Goal: Task Accomplishment & Management: Manage account settings

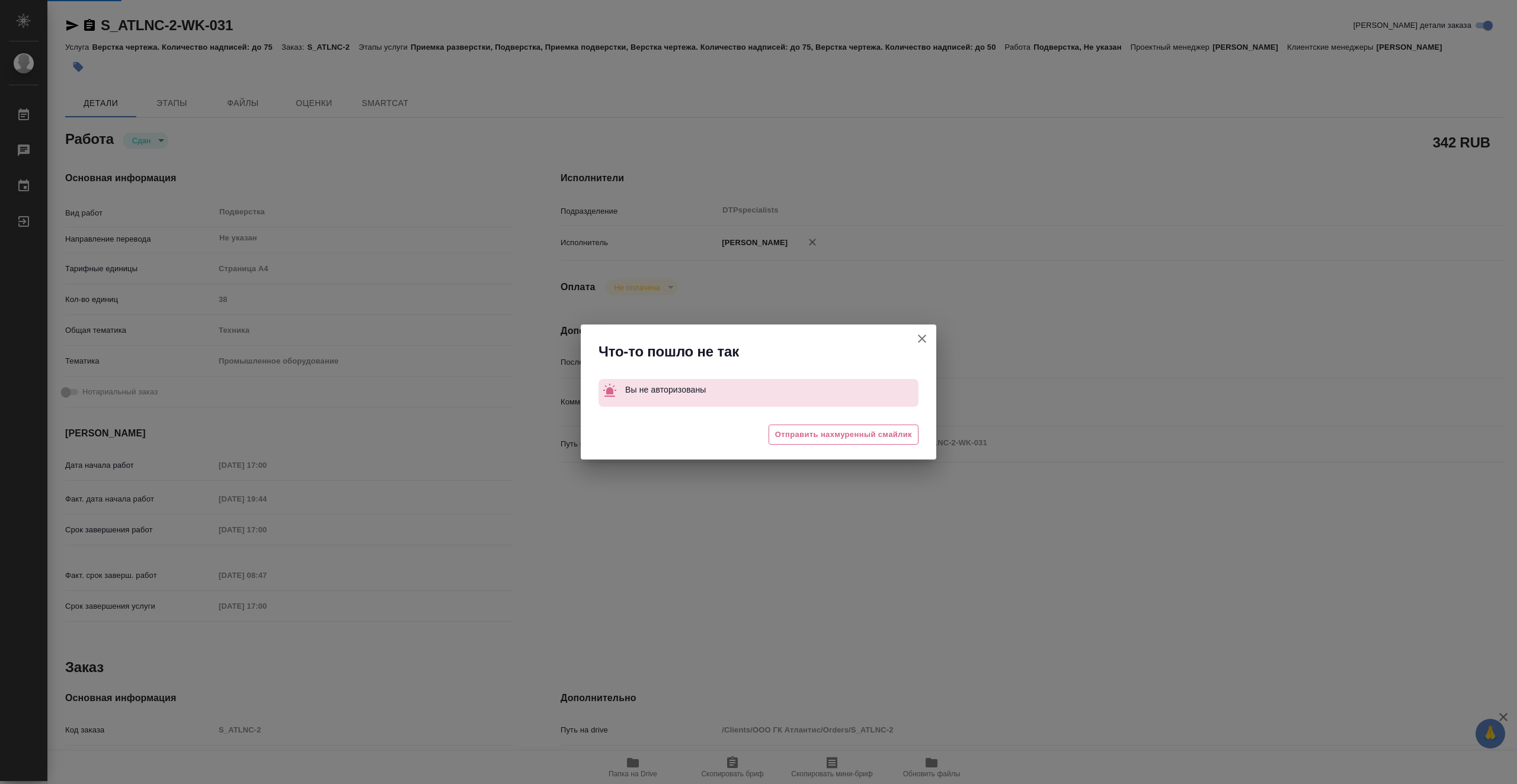
type textarea "x"
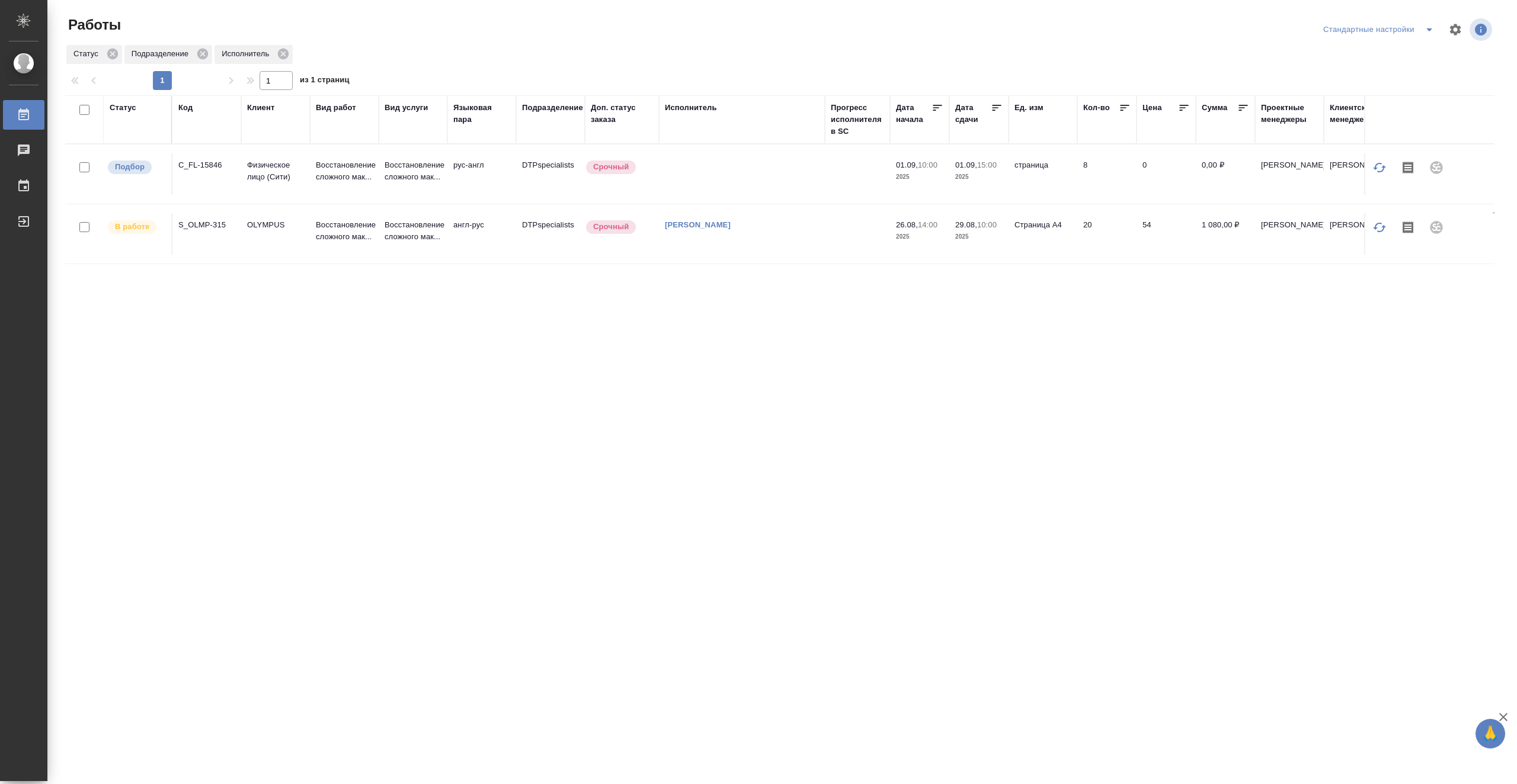
click at [824, 195] on td "Васютченко Александр Иванович" at bounding box center [742, 174] width 166 height 42
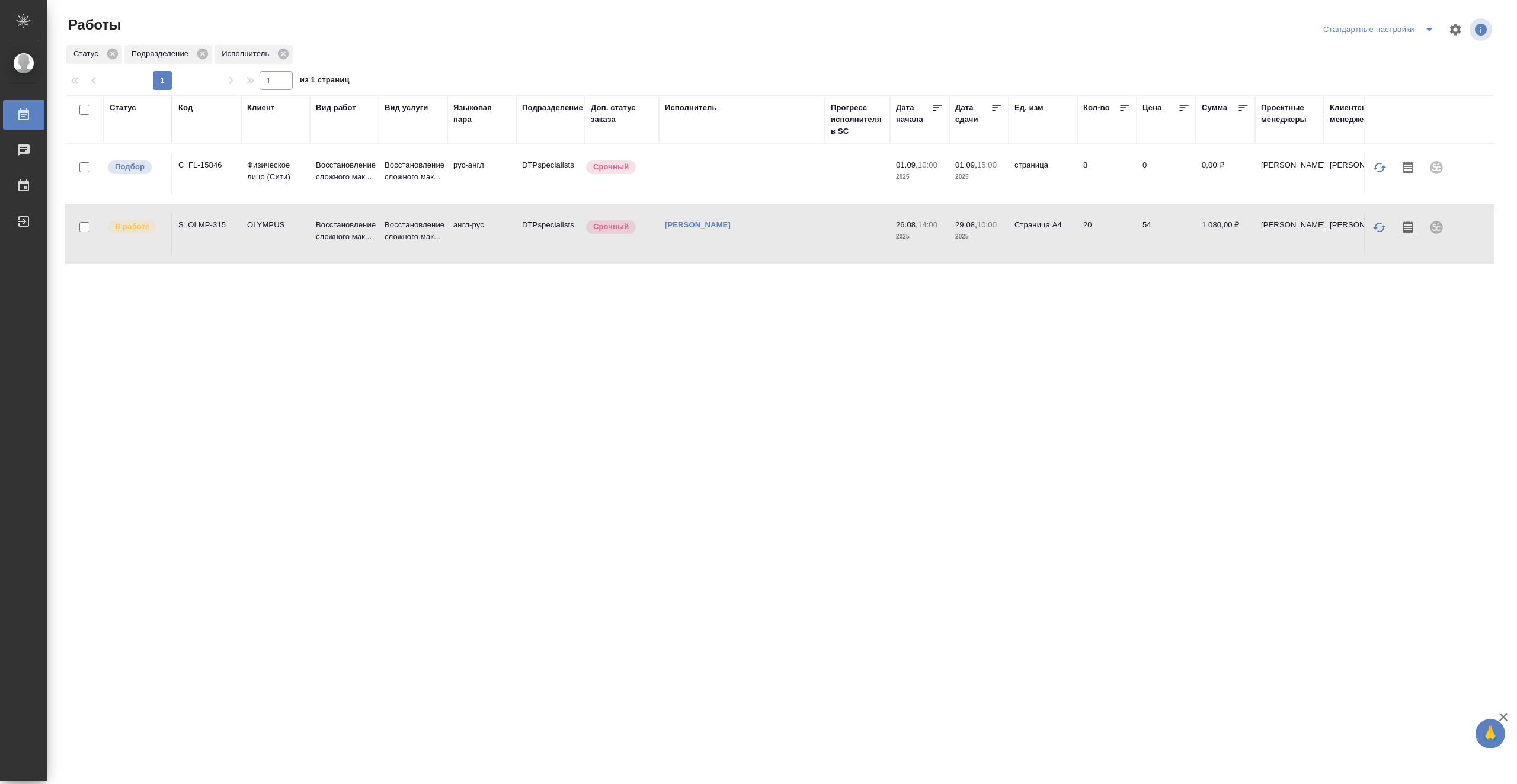
click at [824, 195] on td "Васютченко Александр Иванович" at bounding box center [742, 174] width 166 height 42
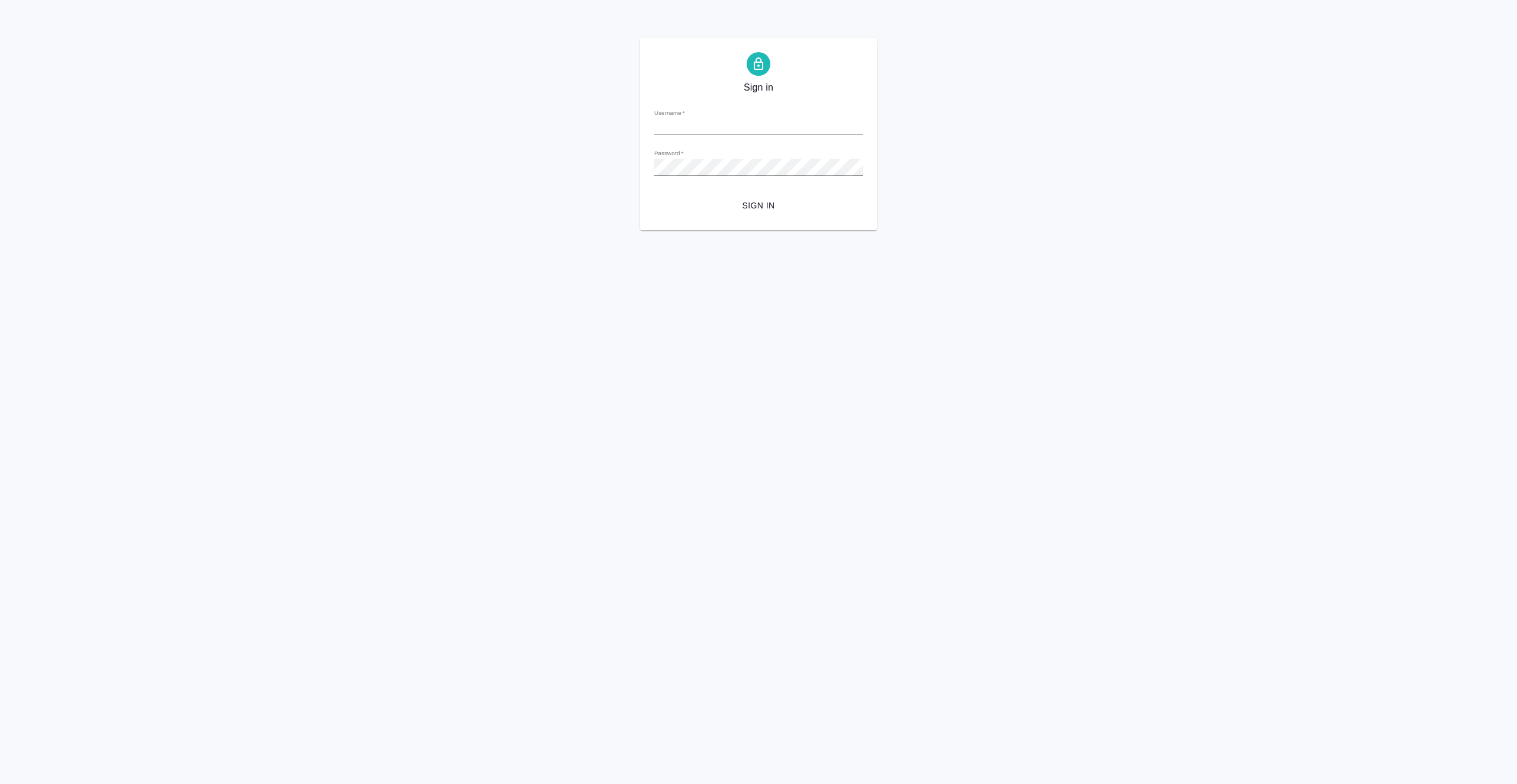
type input "[EMAIL_ADDRESS][DOMAIN_NAME]"
click at [758, 209] on span "Sign in" at bounding box center [758, 206] width 189 height 15
type input "[EMAIL_ADDRESS][DOMAIN_NAME]"
click at [761, 204] on span "Sign in" at bounding box center [758, 206] width 189 height 15
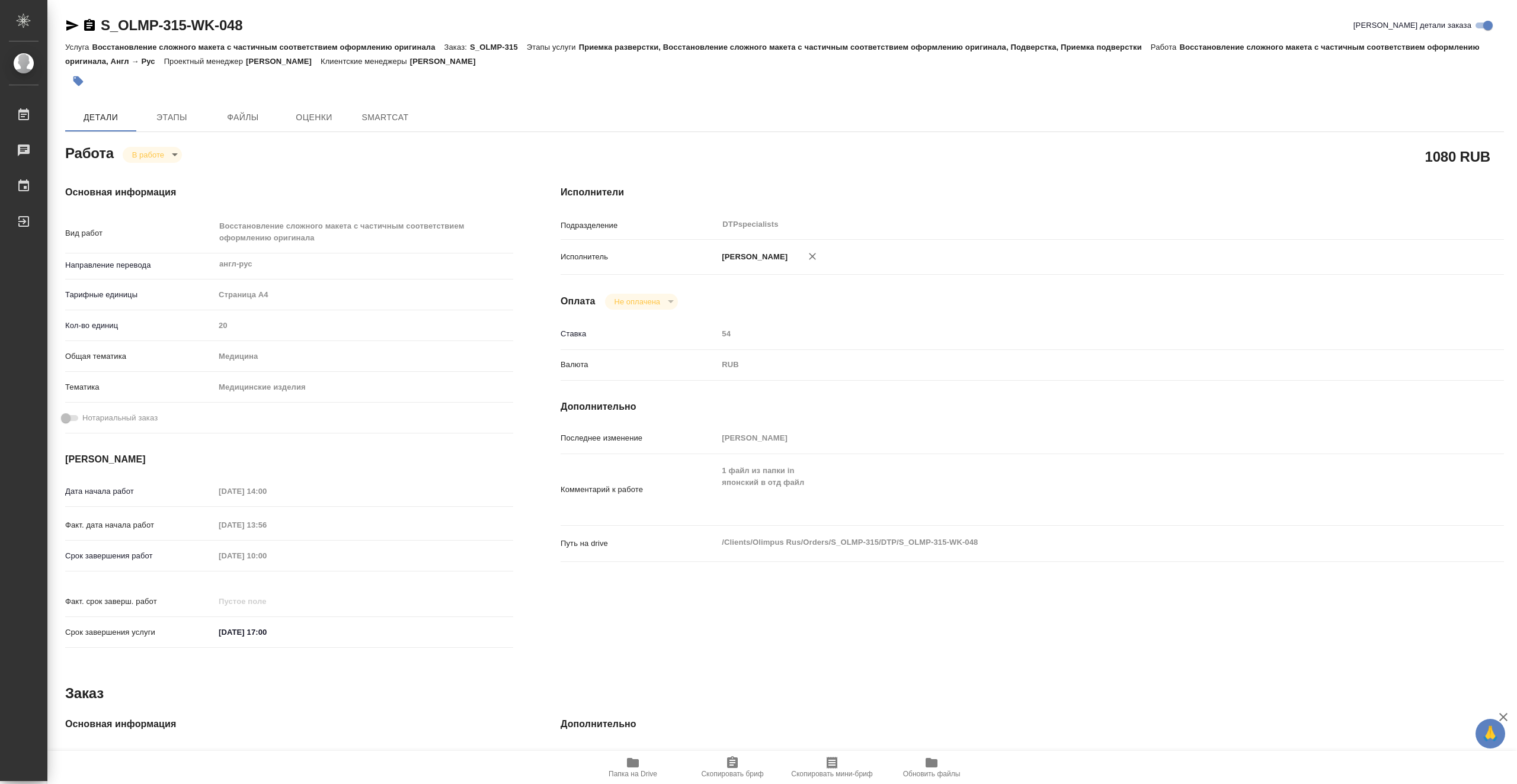
type textarea "x"
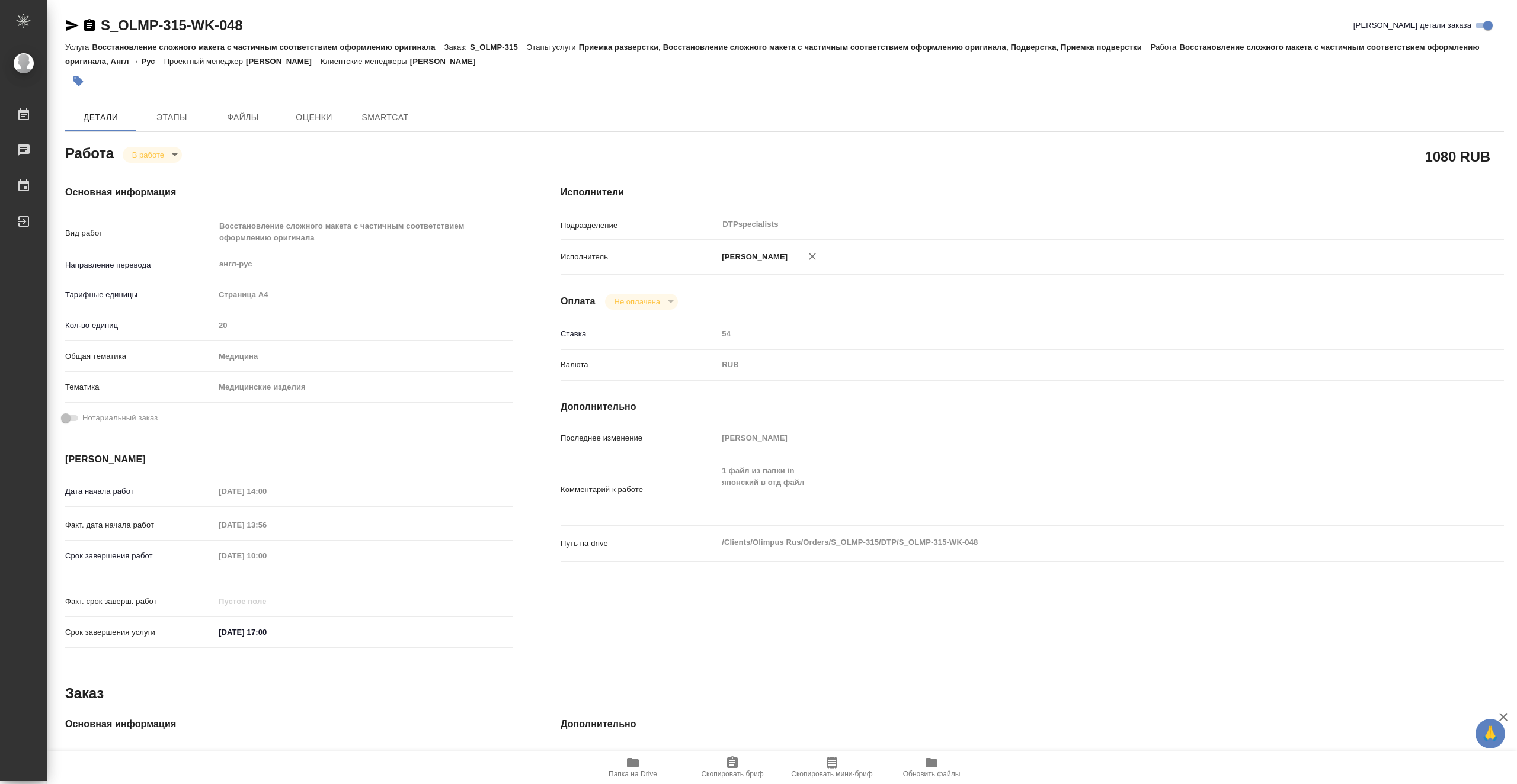
type textarea "x"
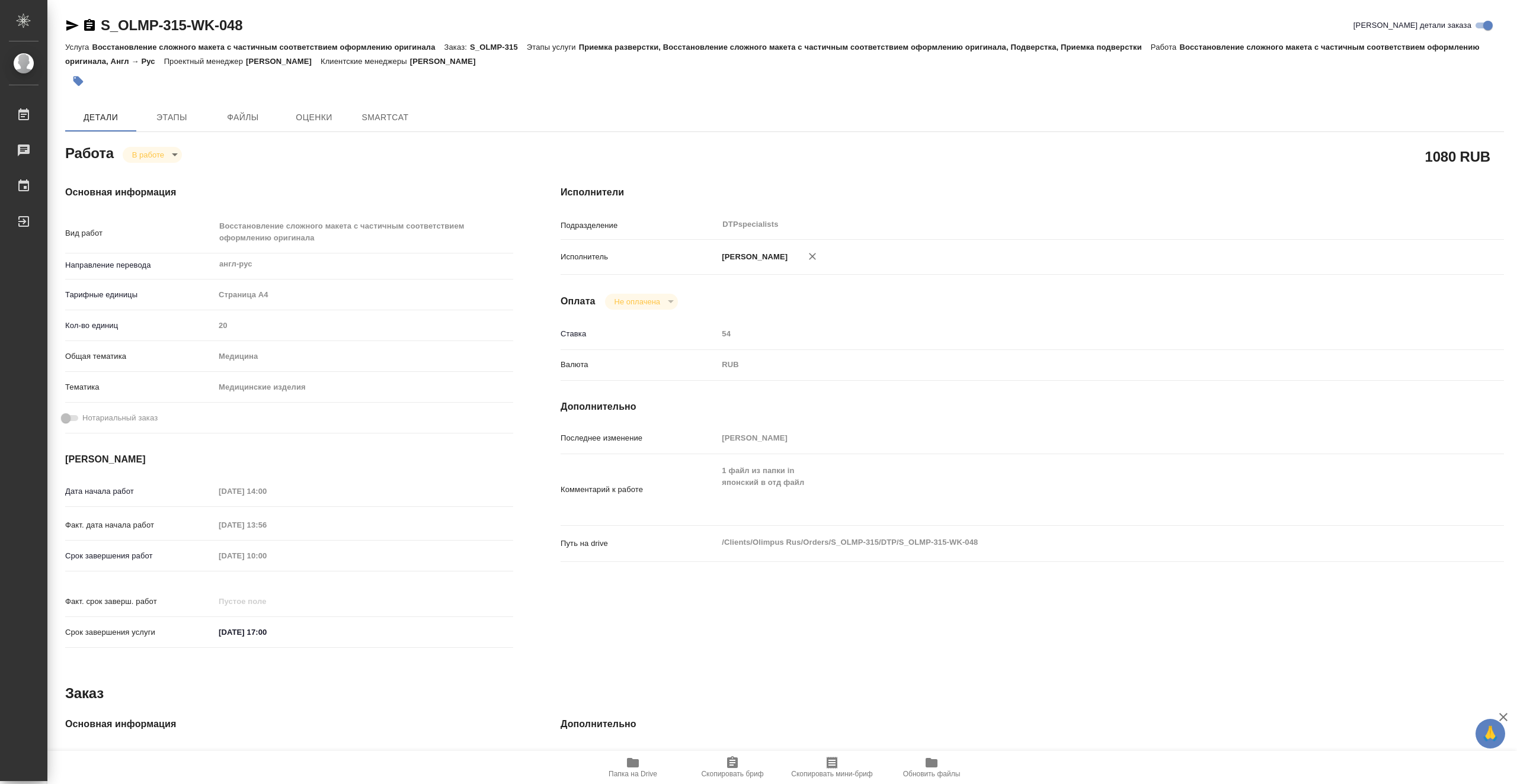
type textarea "x"
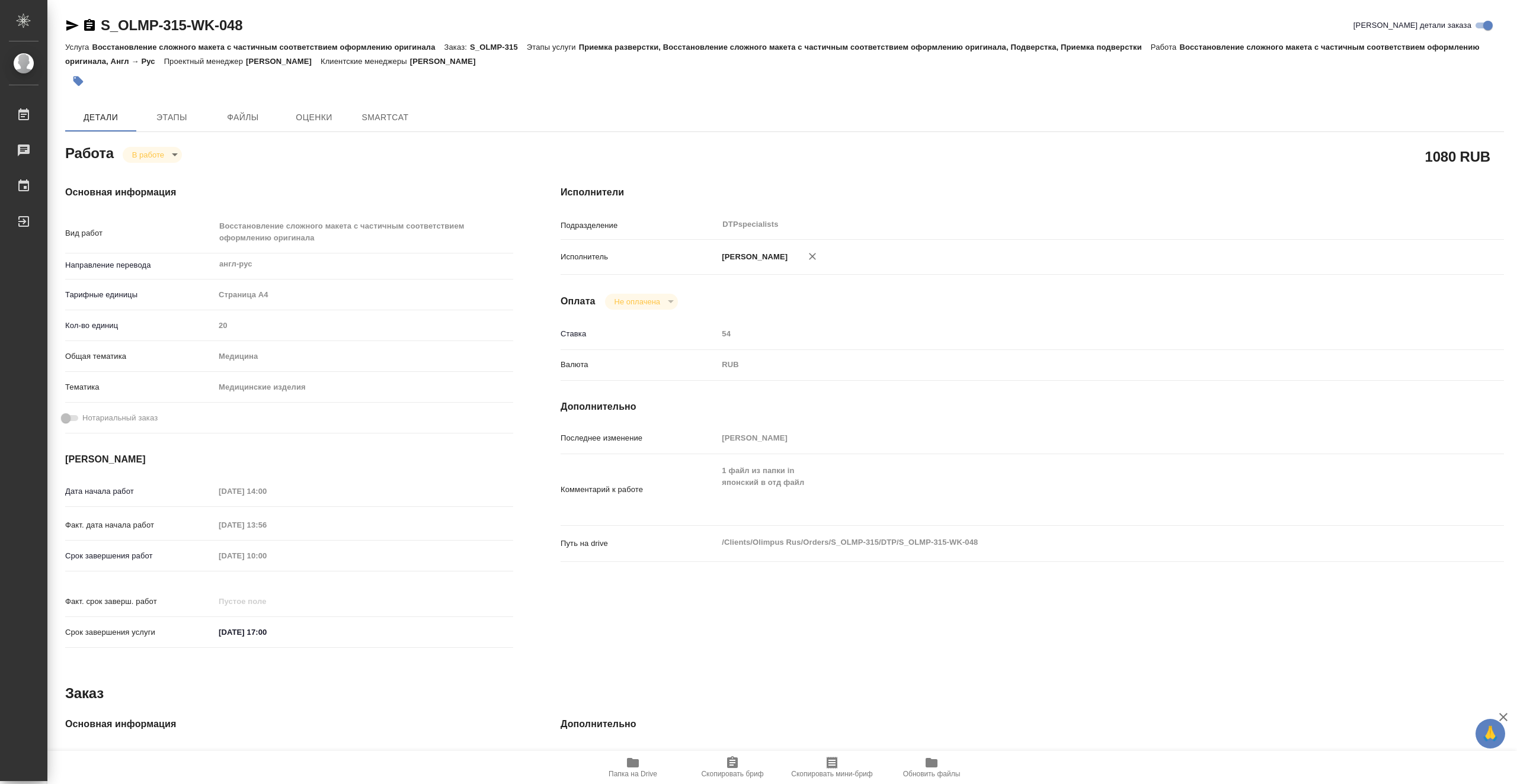
type textarea "x"
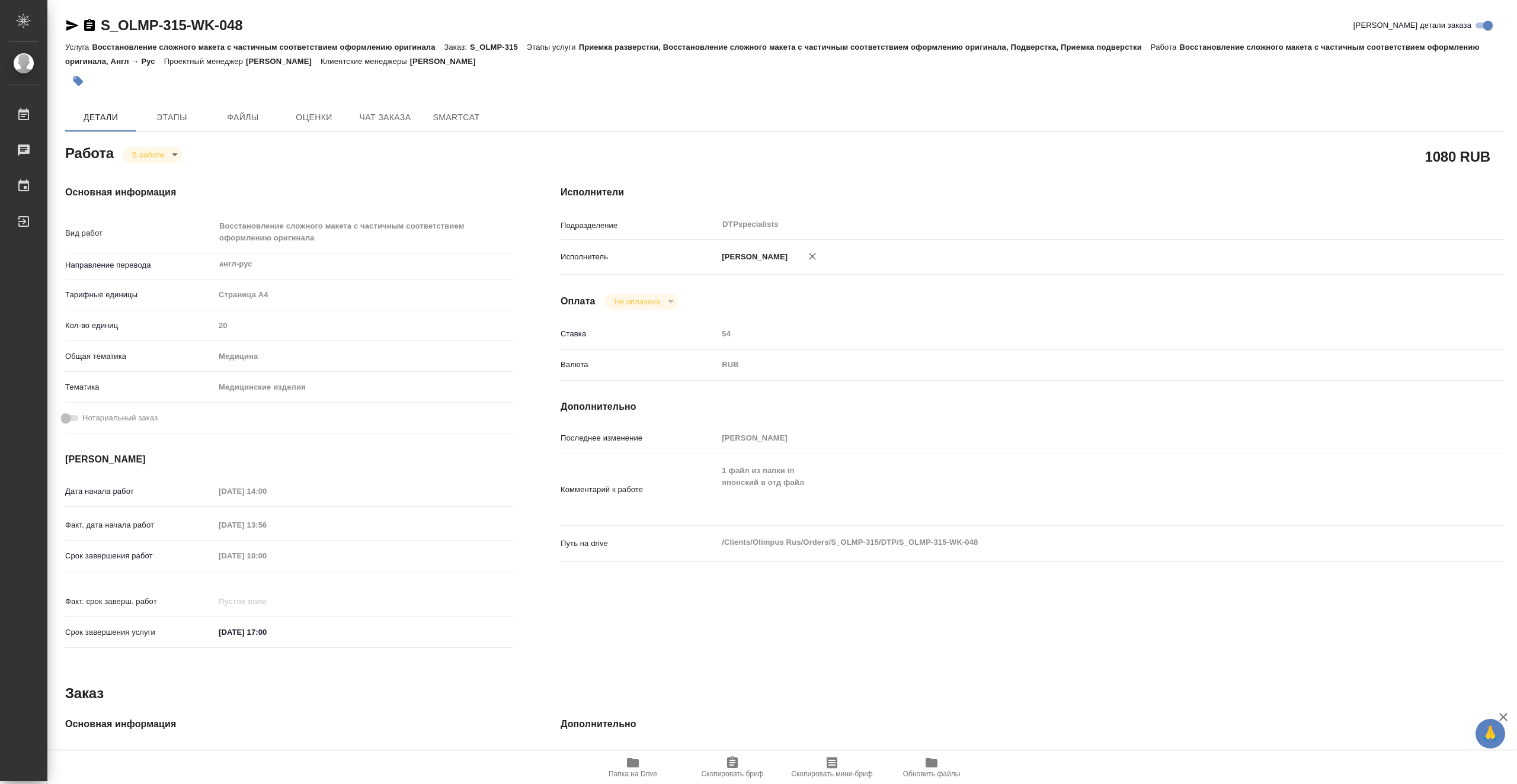
type textarea "x"
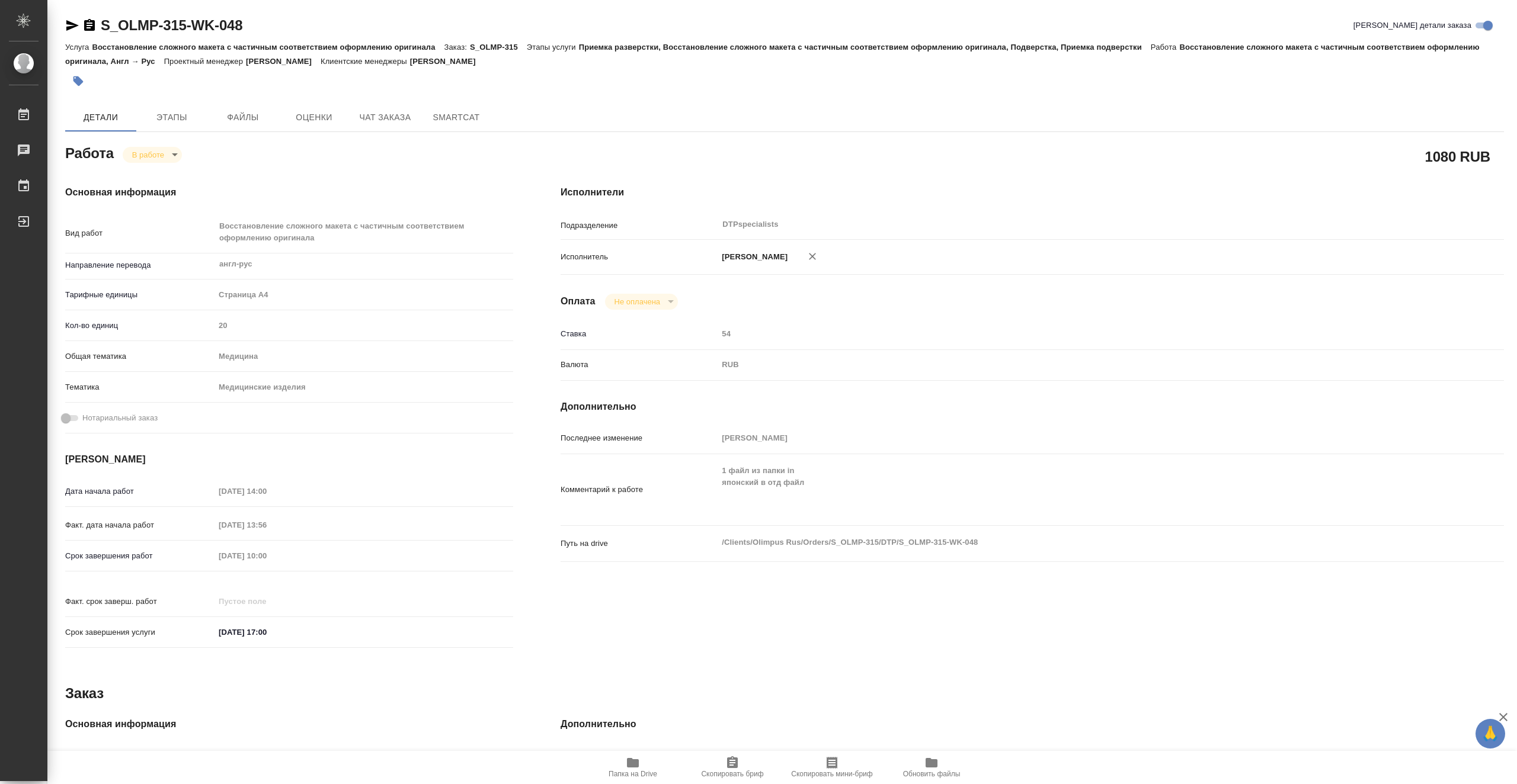
scroll to position [59, 0]
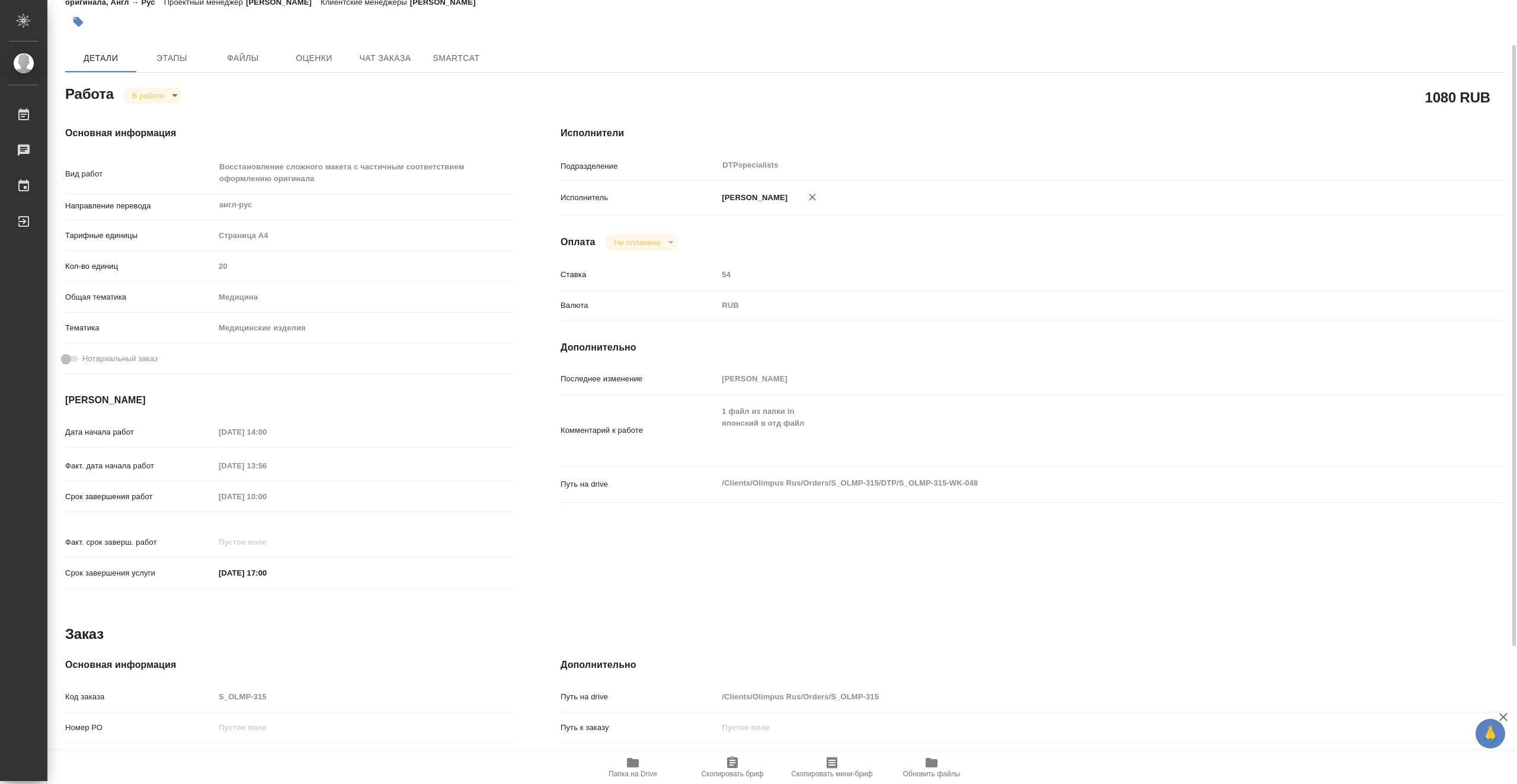
type textarea "x"
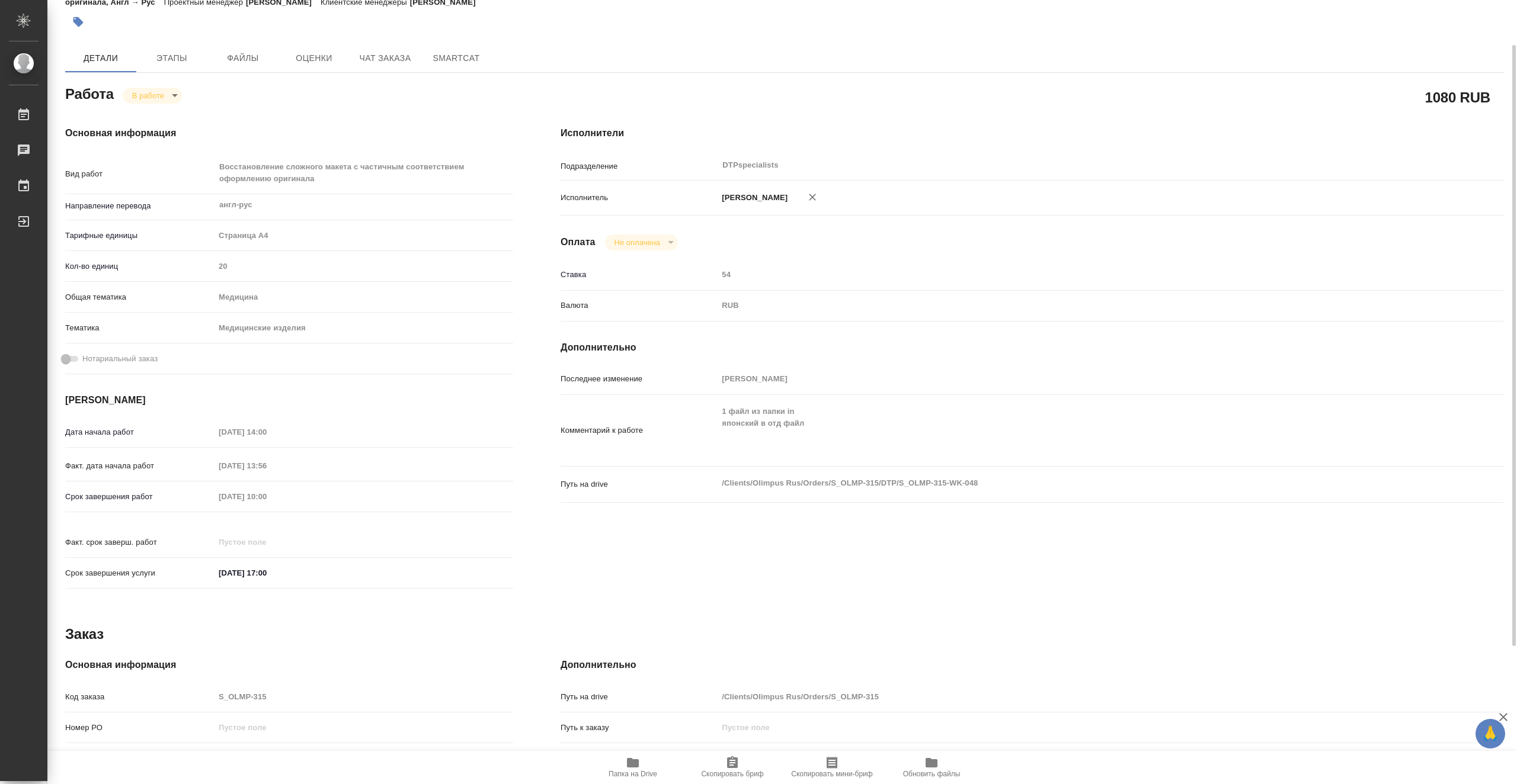
click at [635, 761] on icon "button" at bounding box center [633, 762] width 12 height 9
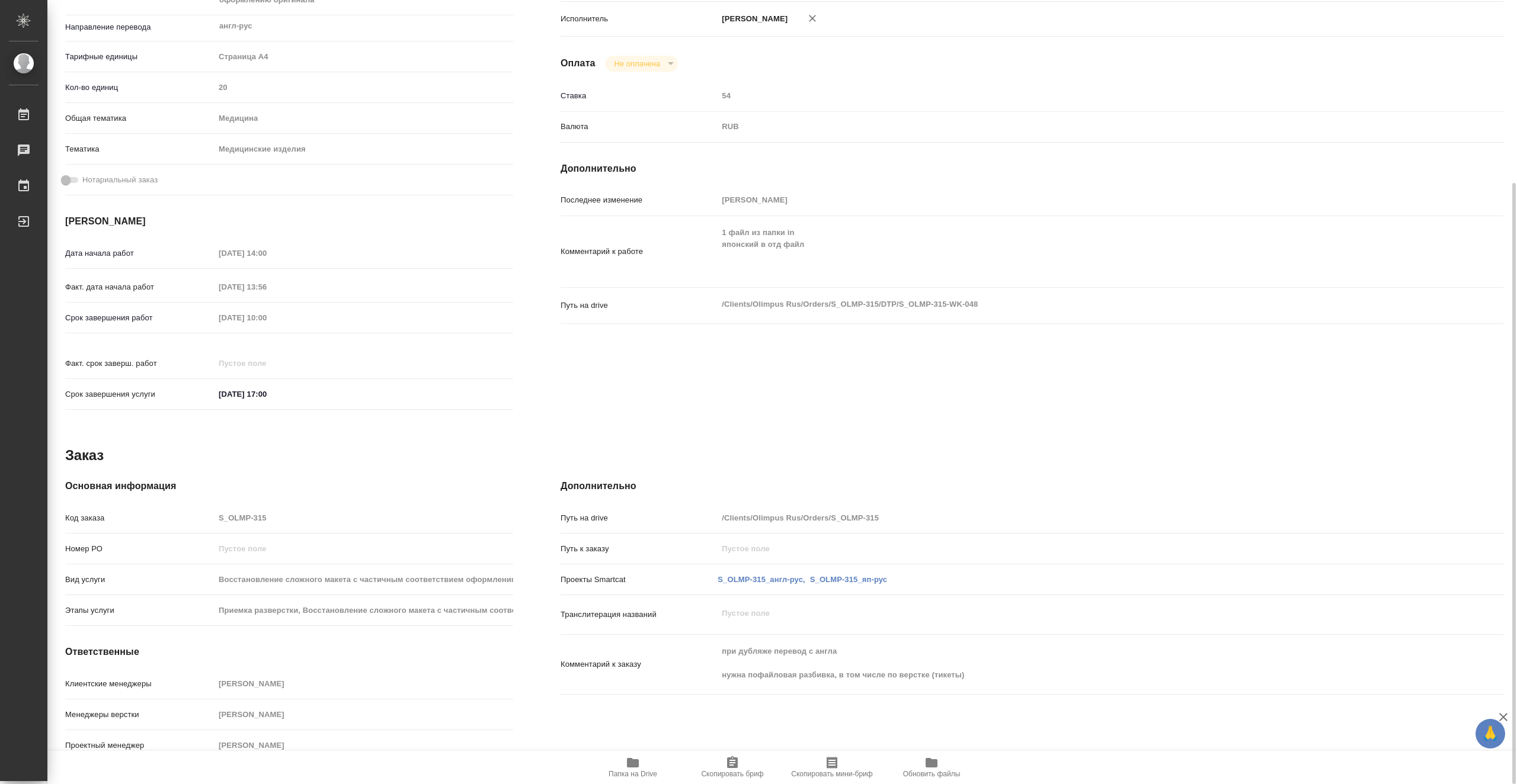
scroll to position [0, 0]
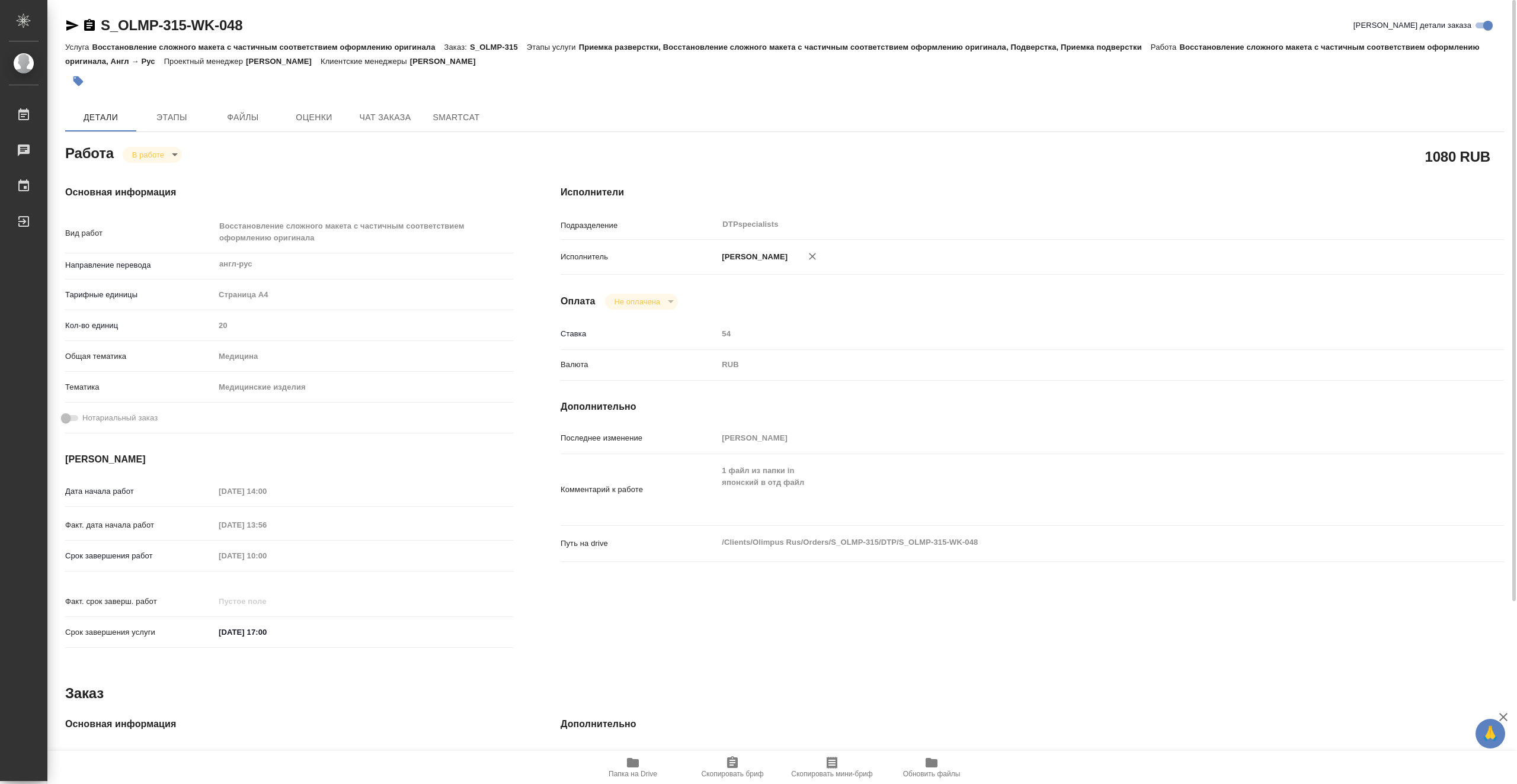
click at [169, 156] on body "🙏 .cls-1 fill:#fff; AWATERA Vasiutchenko [PERSON_NAME] 0 Чаты График Выйти S_OL…" at bounding box center [758, 392] width 1517 height 784
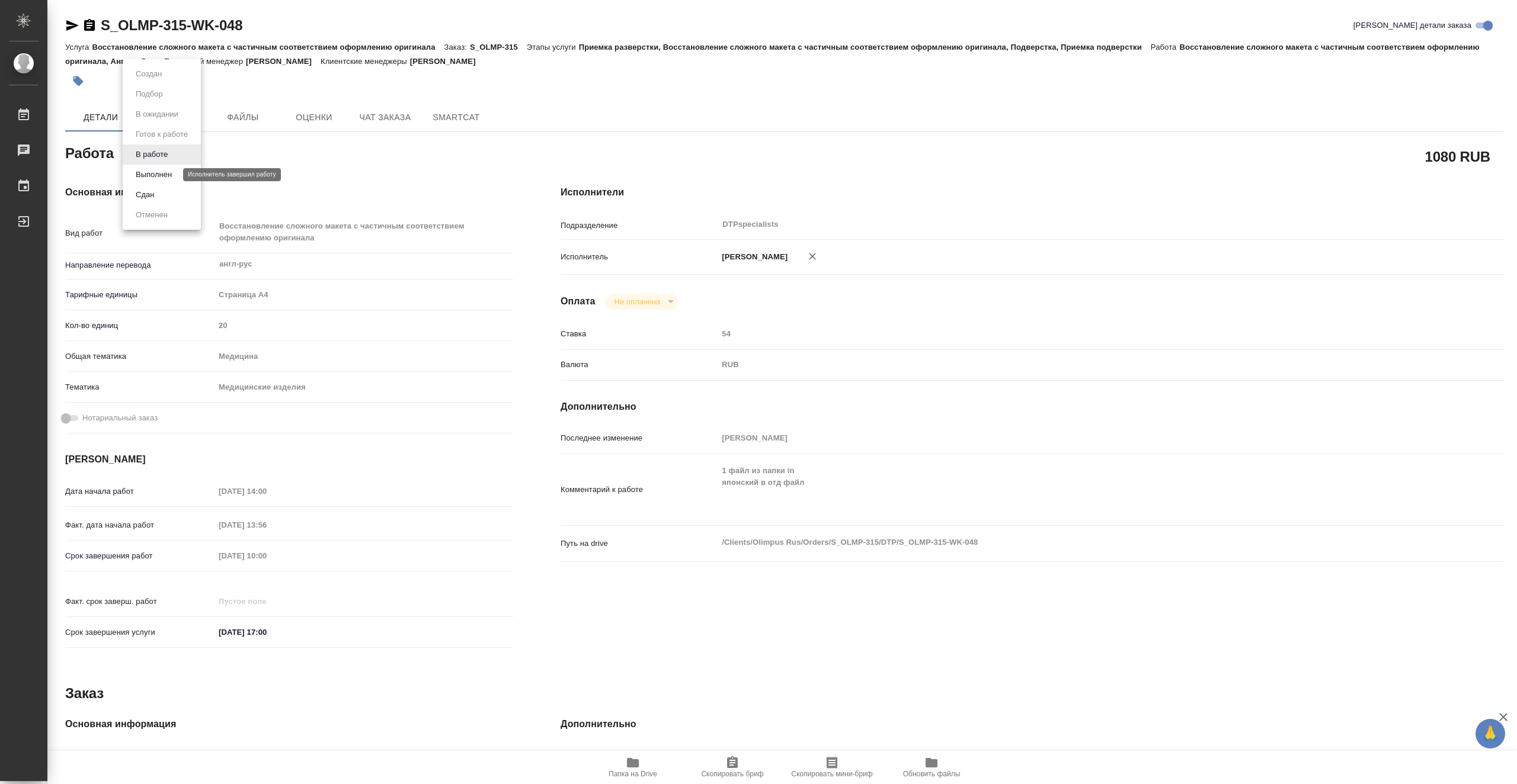
click at [175, 179] on button "Выполнен" at bounding box center [154, 175] width 43 height 13
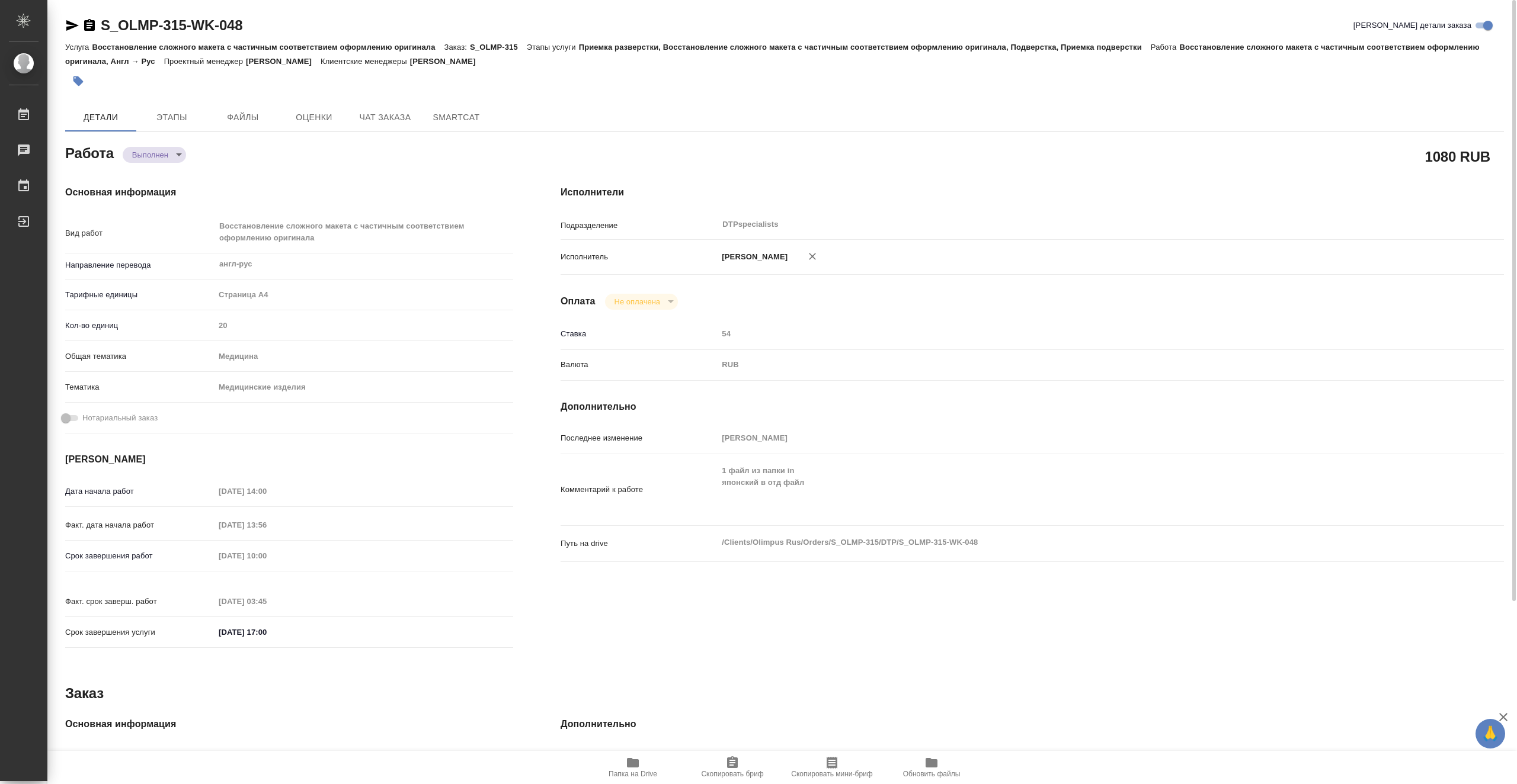
type textarea "x"
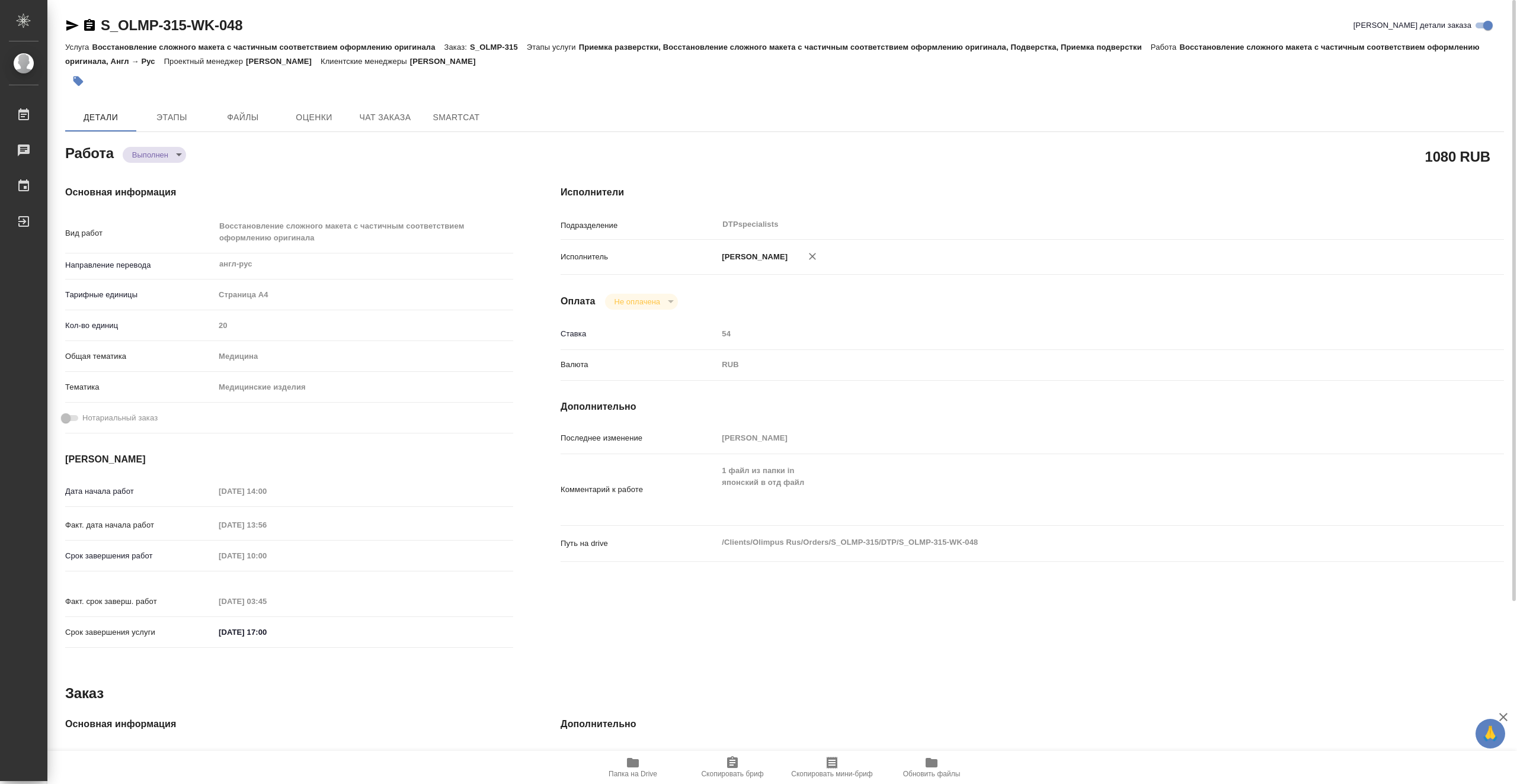
type textarea "x"
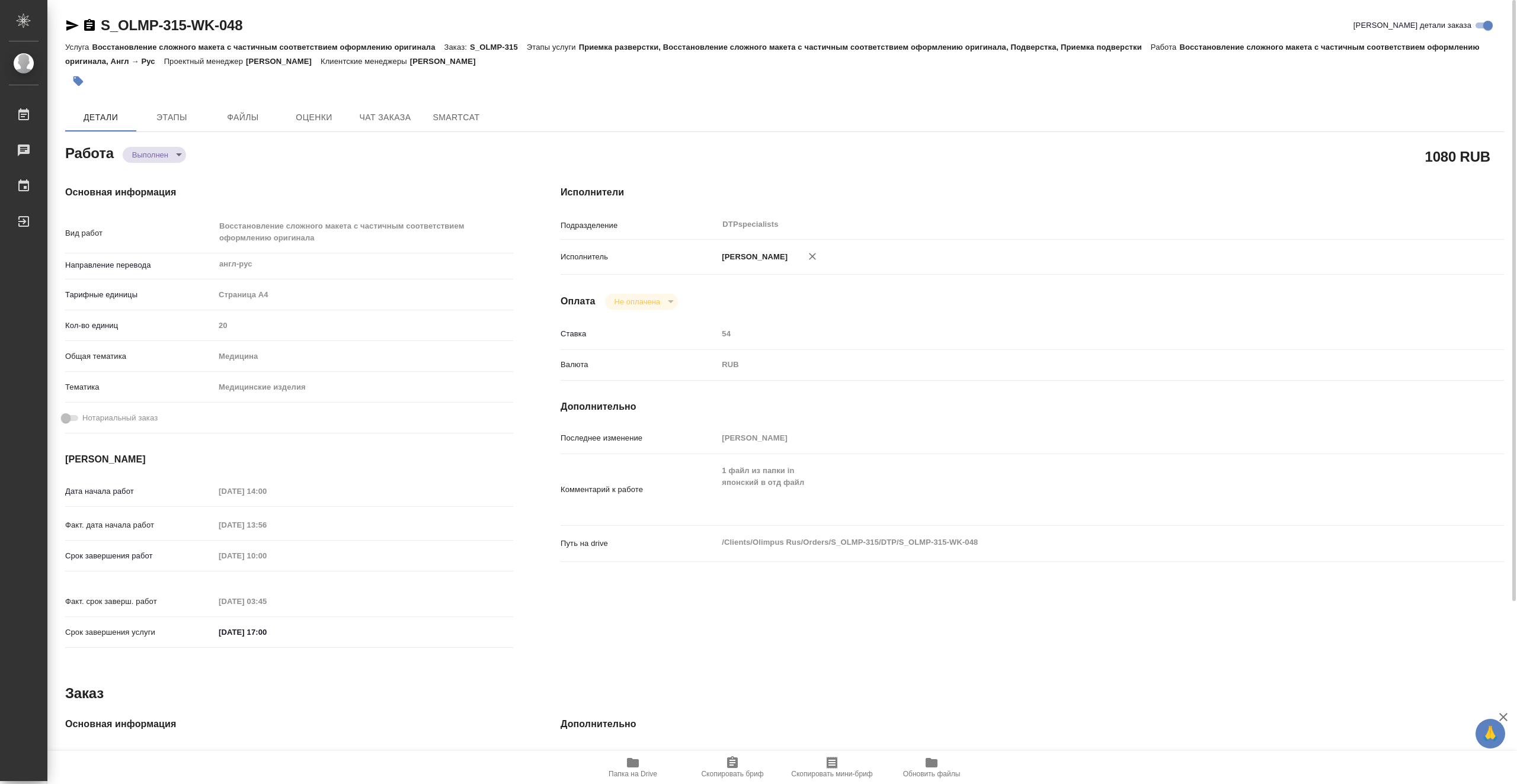
type textarea "x"
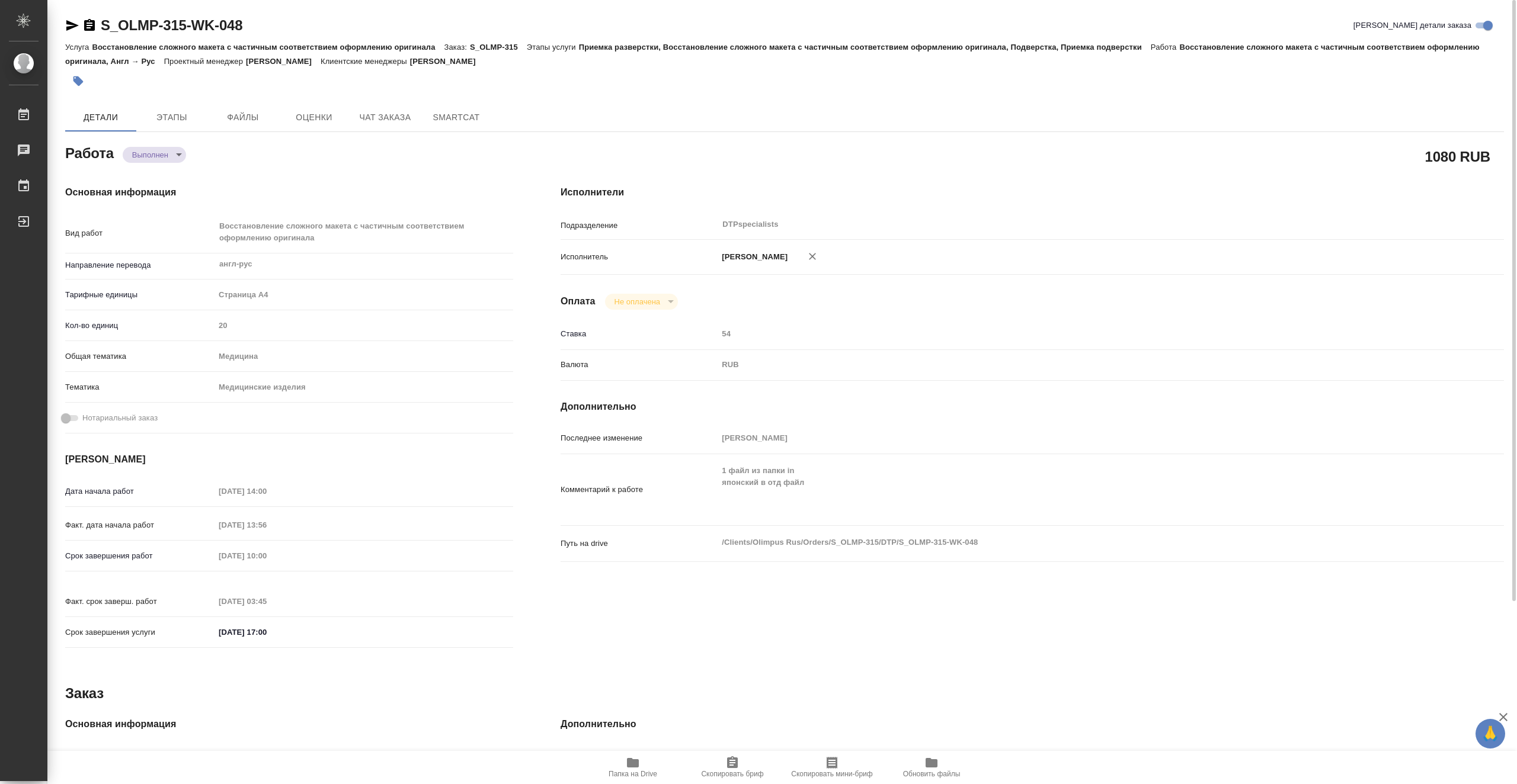
type textarea "x"
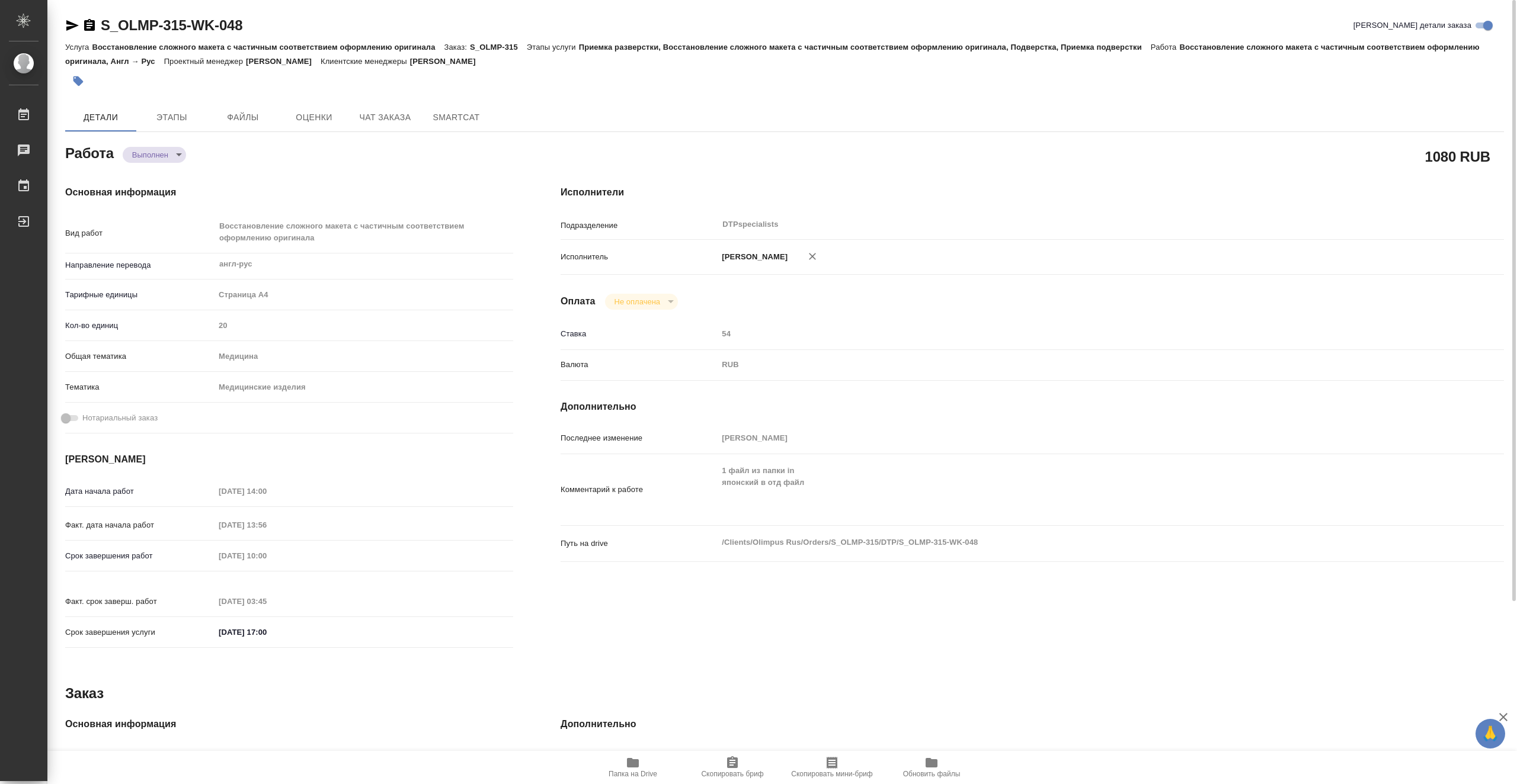
click at [72, 28] on icon "button" at bounding box center [73, 25] width 13 height 11
